Goal: Task Accomplishment & Management: Use online tool/utility

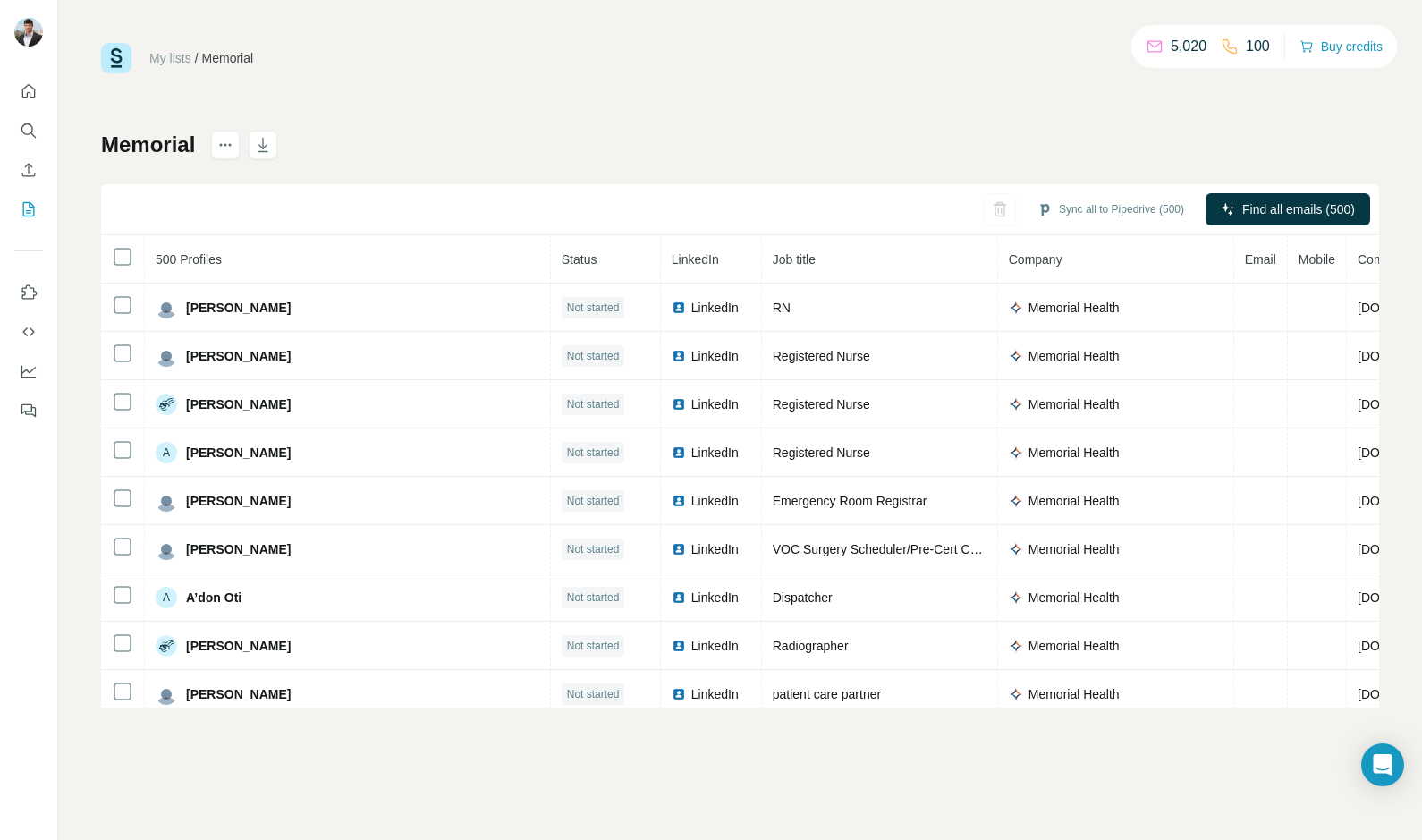
scroll to position [3446, 7]
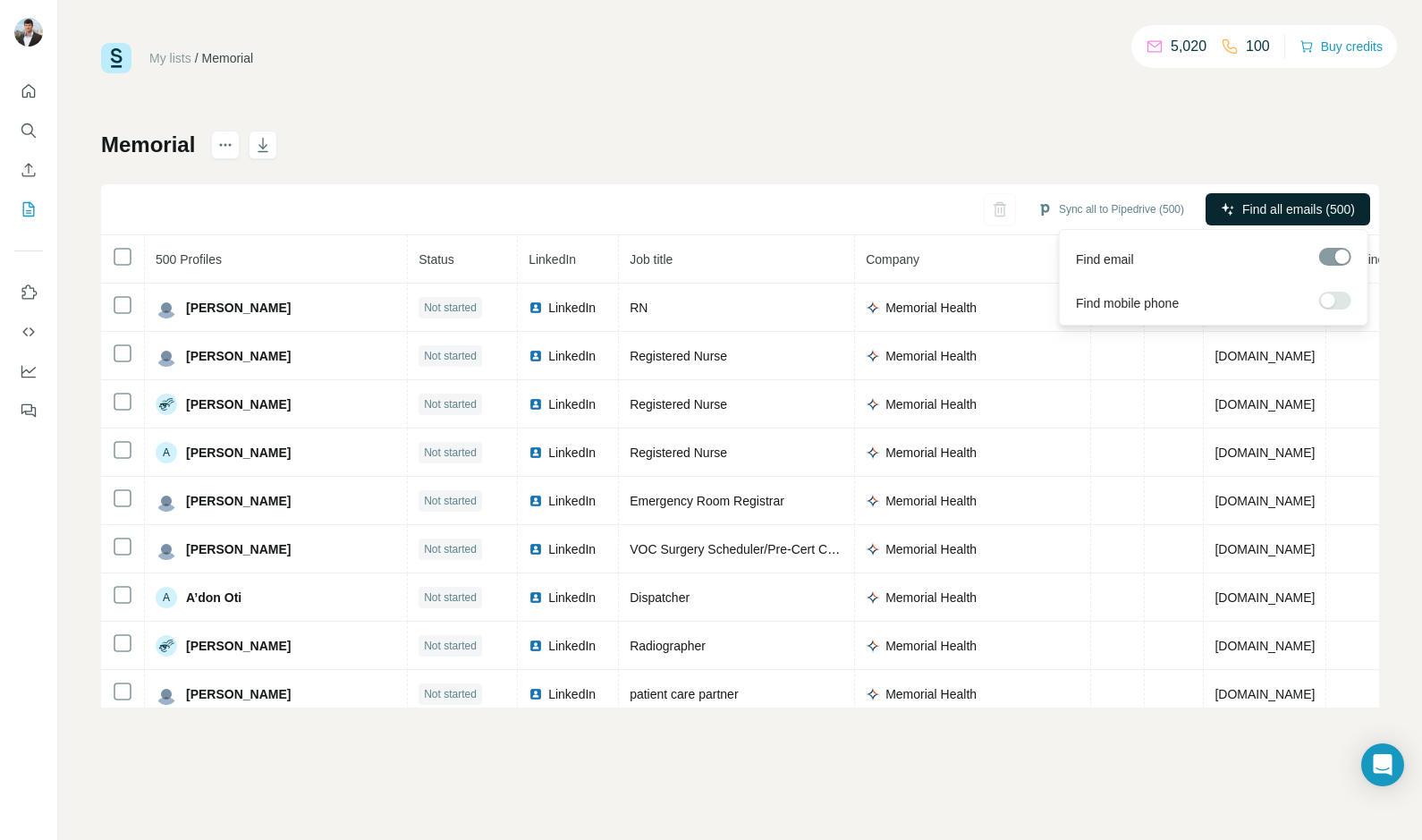
click at [1271, 210] on span "Find all emails (500)" at bounding box center [1298, 208] width 113 height 17
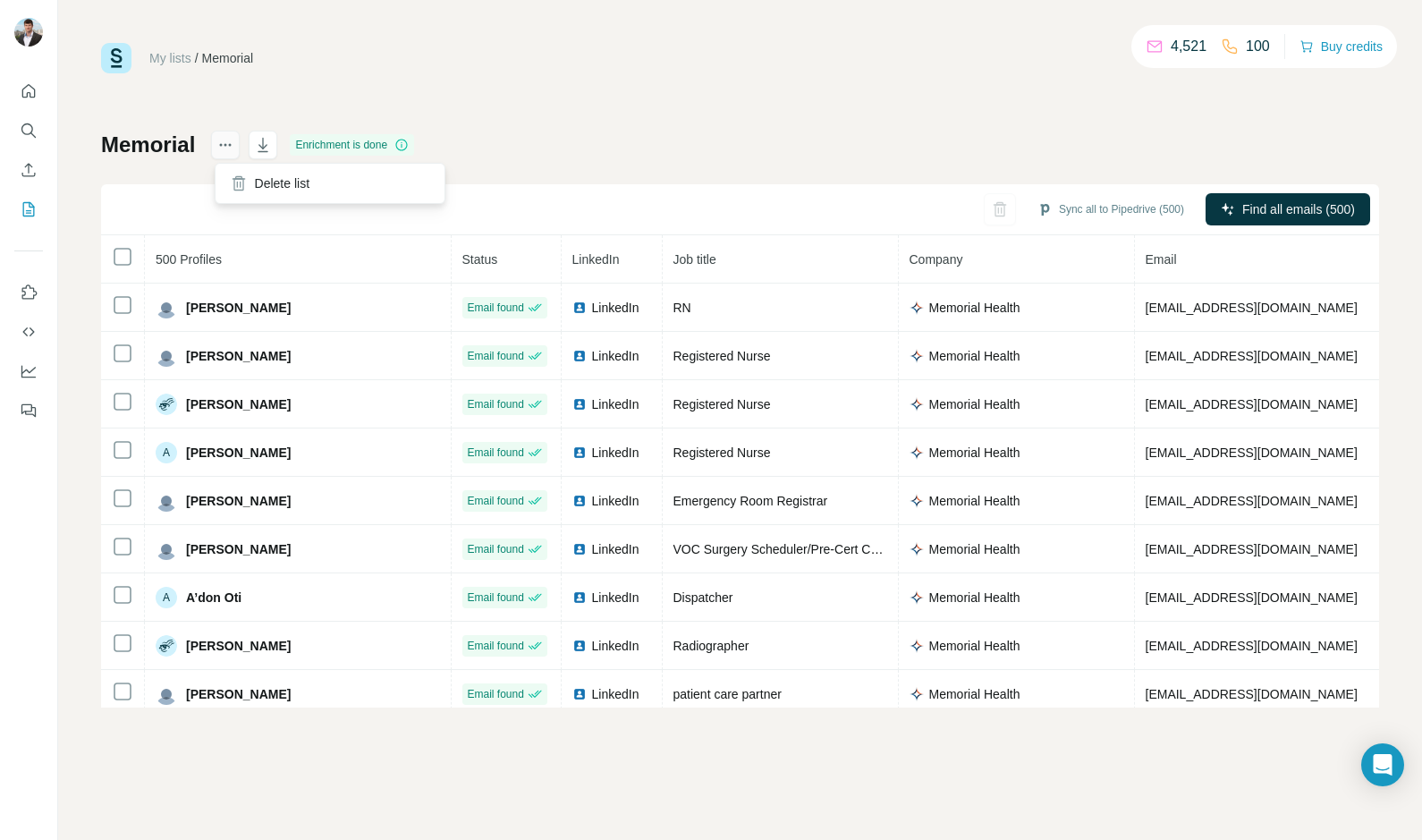
click at [225, 147] on icon "actions" at bounding box center [225, 144] width 17 height 17
click at [265, 142] on icon "button" at bounding box center [263, 145] width 10 height 15
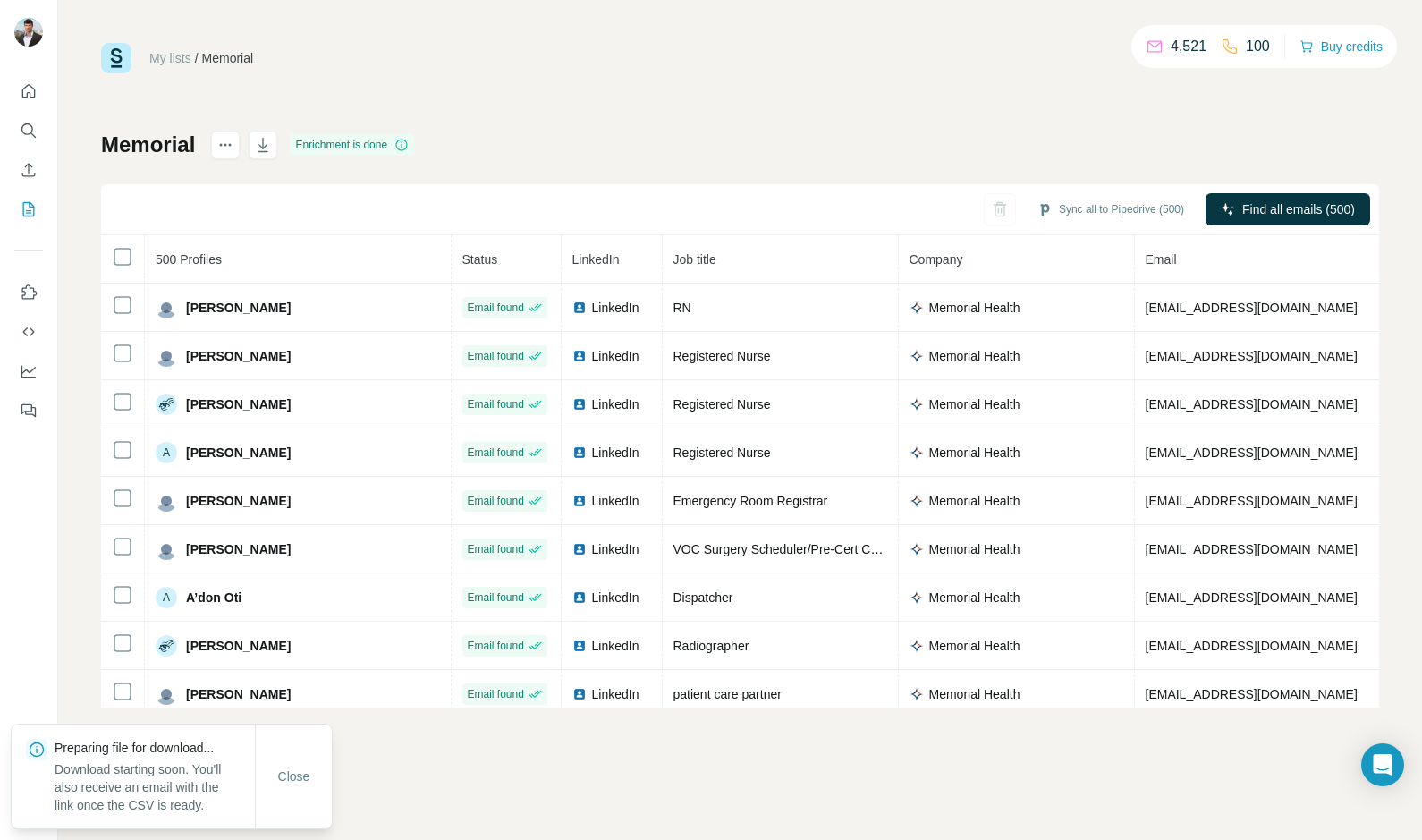
click at [274, 107] on div "My lists / Memorial 4,521 100 Buy credits Memorial Enrichment is done Sync all …" at bounding box center [740, 375] width 1278 height 665
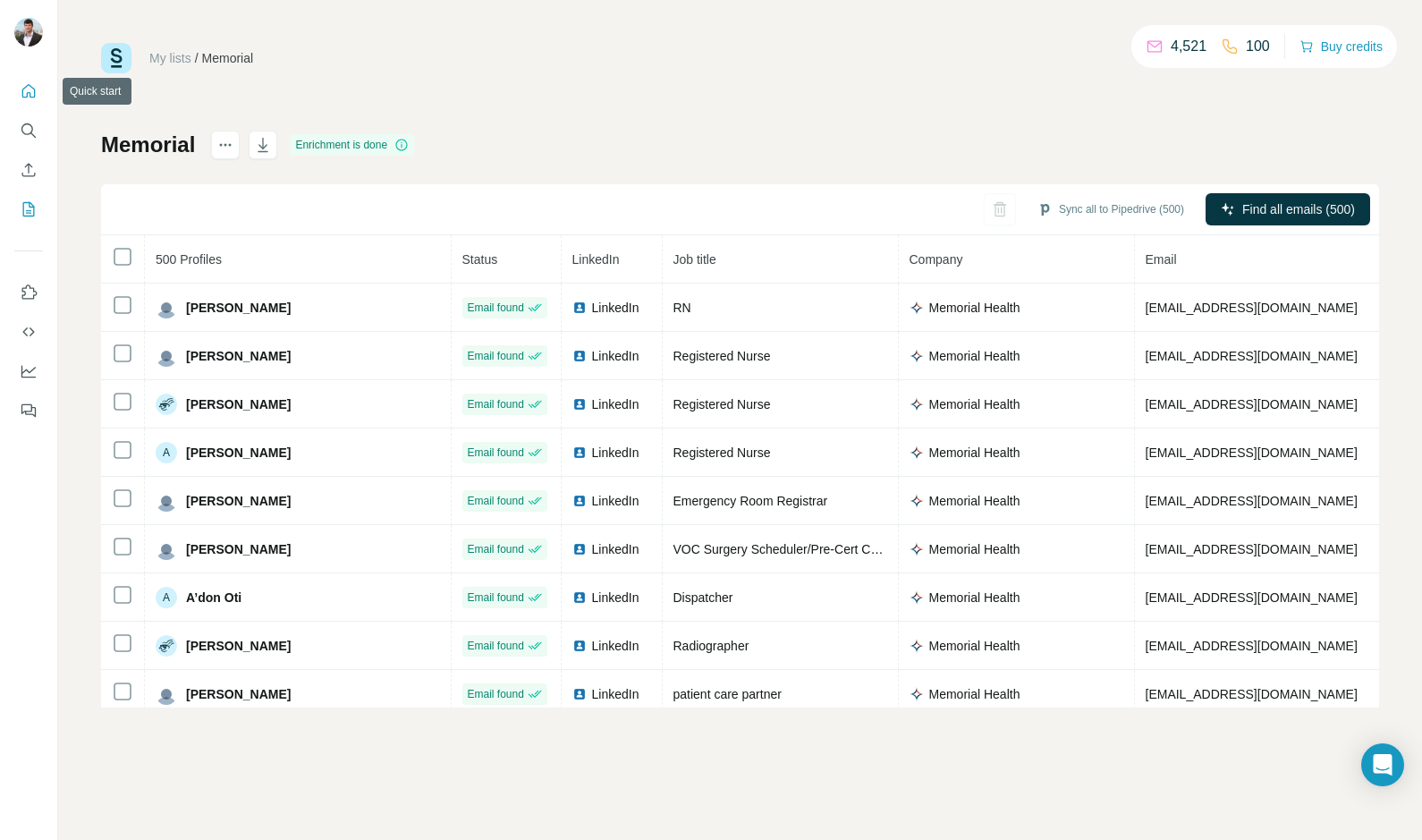
click at [20, 87] on icon "Quick start" at bounding box center [28, 91] width 17 height 17
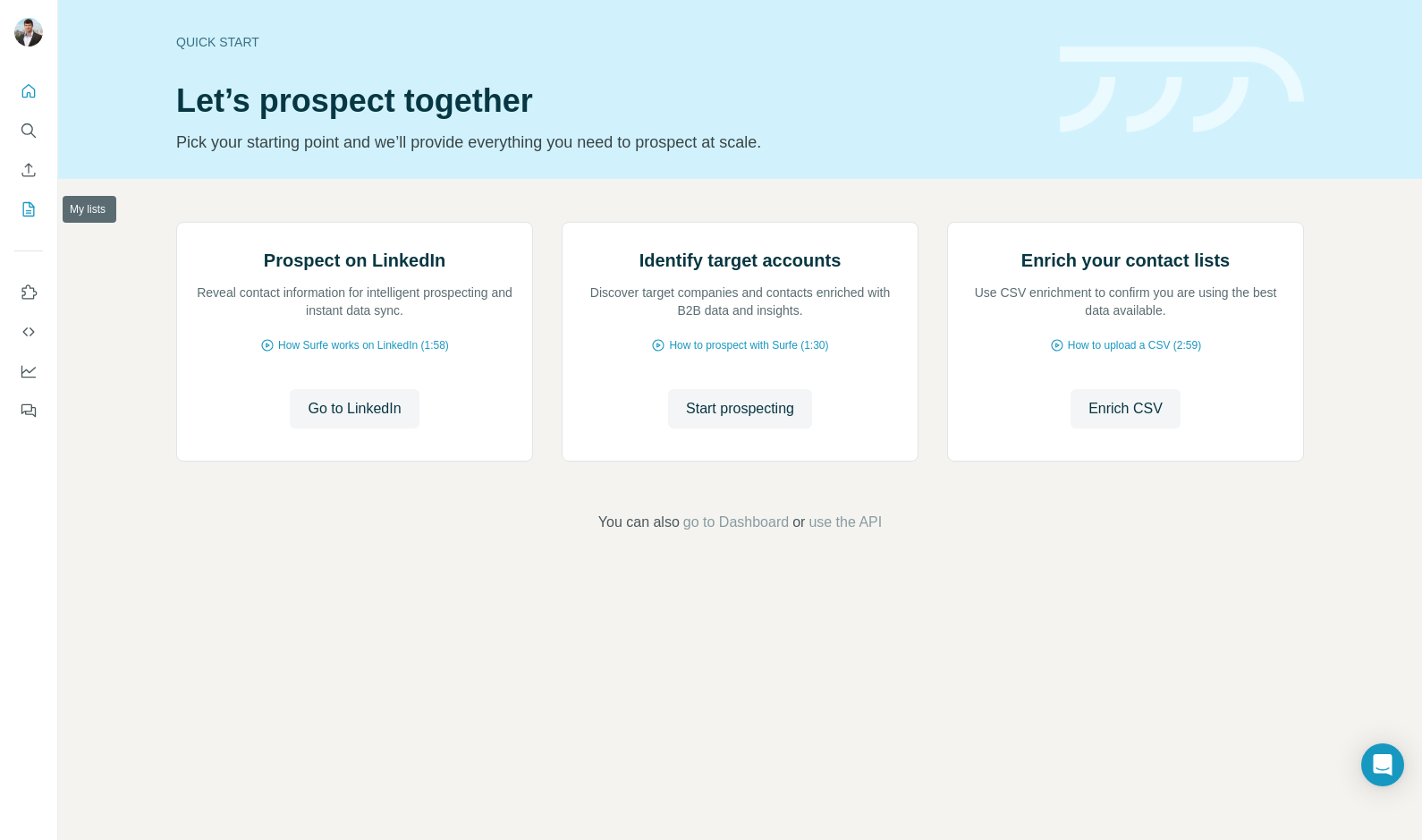
click at [28, 201] on icon "My lists" at bounding box center [28, 208] width 17 height 17
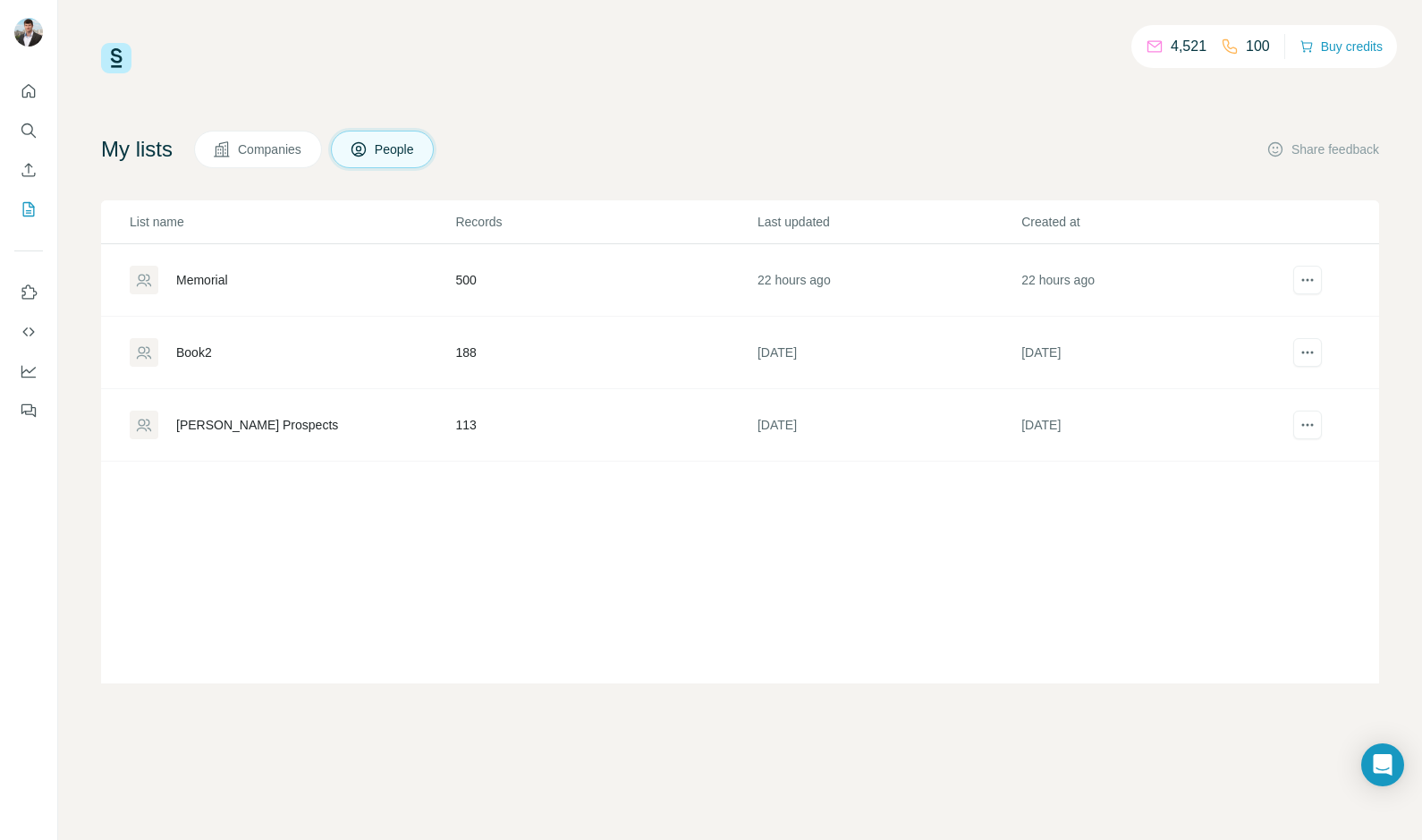
click at [213, 273] on div "Memorial" at bounding box center [202, 279] width 52 height 17
